Goal: Navigation & Orientation: Find specific page/section

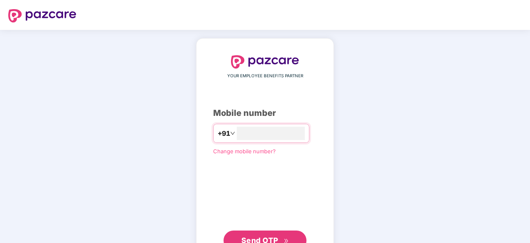
type input "**********"
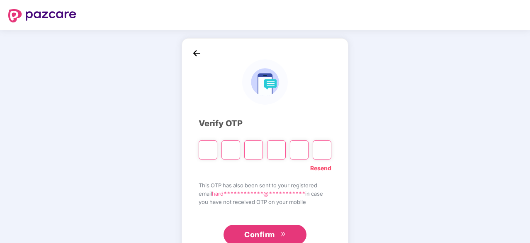
type input "*"
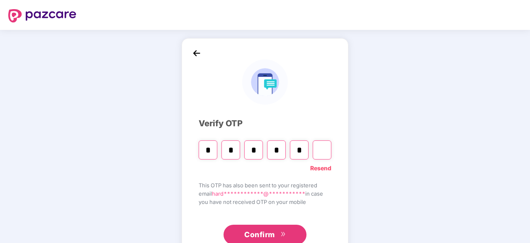
type input "*"
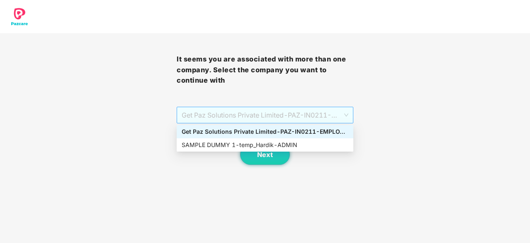
click at [284, 112] on span "Get Paz Solutions Private Limited - PAZ-IN0211 - EMPLOYEE" at bounding box center [265, 115] width 167 height 16
click at [301, 146] on div "SAMPLE DUMMY 1 - temp_Hardik - ADMIN" at bounding box center [265, 144] width 167 height 9
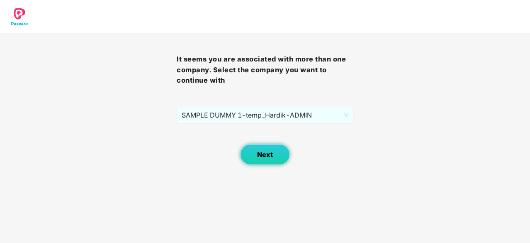
click at [265, 153] on span "Next" at bounding box center [265, 155] width 16 height 8
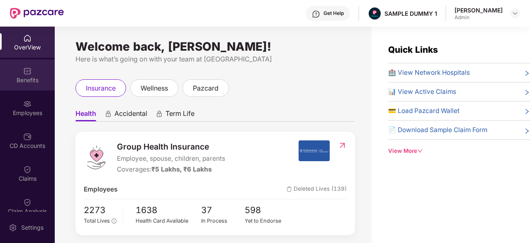
click at [42, 73] on div "Benefits" at bounding box center [27, 74] width 55 height 31
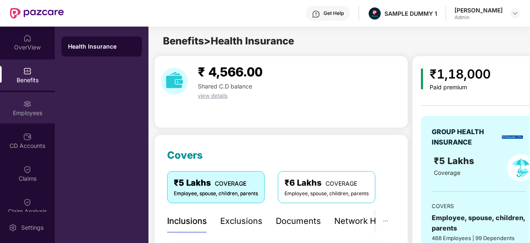
click at [31, 109] on div "Employees" at bounding box center [27, 113] width 55 height 8
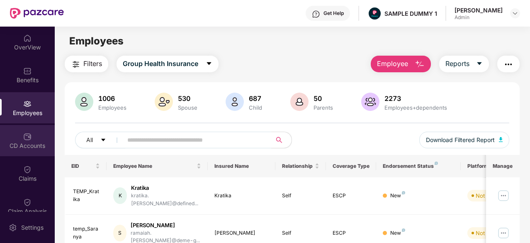
click at [37, 138] on div "CD Accounts" at bounding box center [27, 140] width 55 height 31
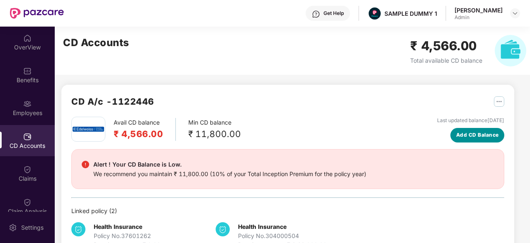
click at [477, 132] on span "Add CD Balance" at bounding box center [477, 135] width 43 height 8
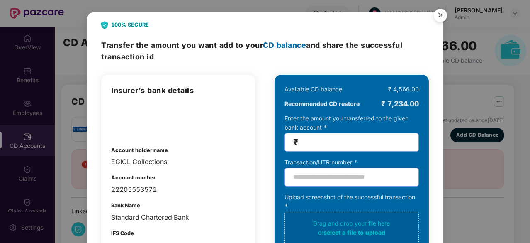
click at [442, 12] on img "Close" at bounding box center [440, 16] width 23 height 23
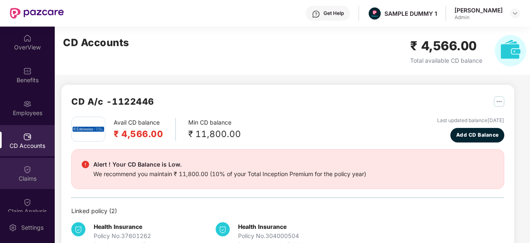
click at [27, 180] on div "Claims" at bounding box center [27, 178] width 55 height 8
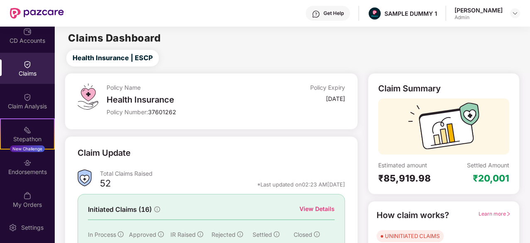
scroll to position [104, 0]
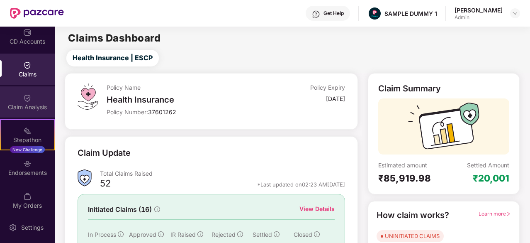
click at [15, 100] on div "Claim Analysis" at bounding box center [27, 101] width 55 height 31
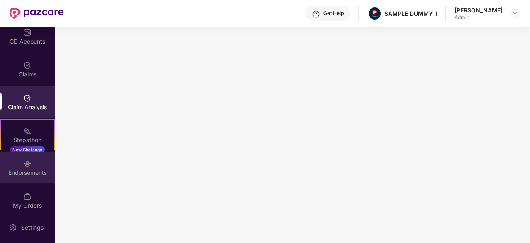
click at [29, 165] on img at bounding box center [27, 163] width 8 height 8
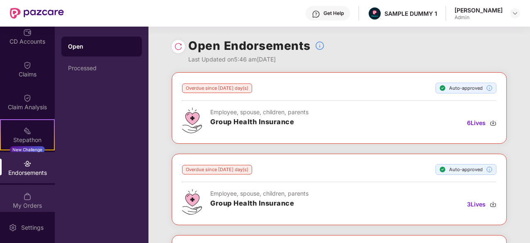
click at [32, 194] on div "My Orders" at bounding box center [27, 200] width 55 height 31
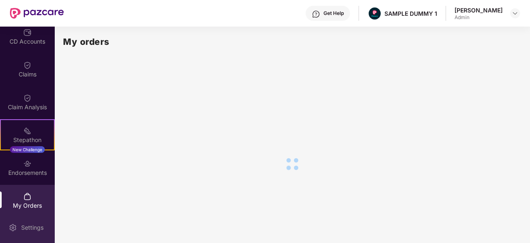
click at [30, 228] on div "Settings" at bounding box center [32, 227] width 27 height 8
